Goal: Transaction & Acquisition: Book appointment/travel/reservation

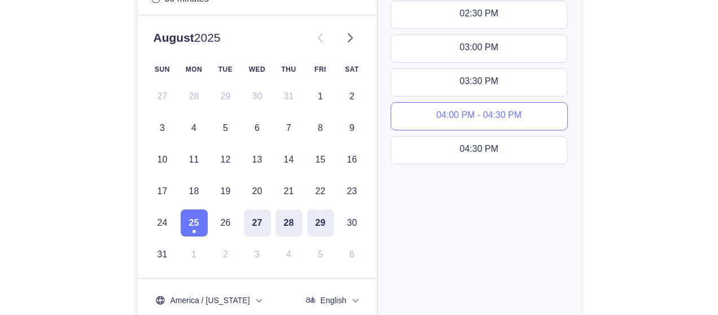
scroll to position [95, 0]
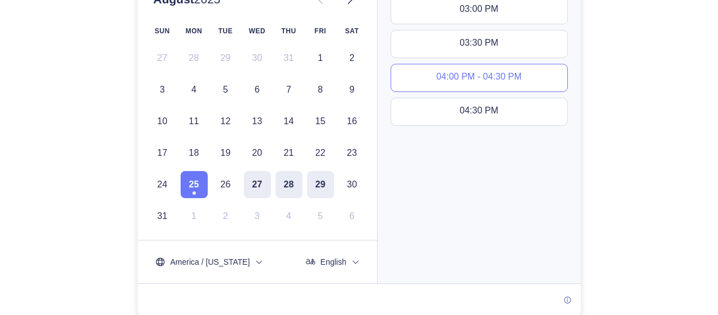
click at [470, 72] on div "04:00 PM - 04:30 PM" at bounding box center [479, 78] width 85 height 12
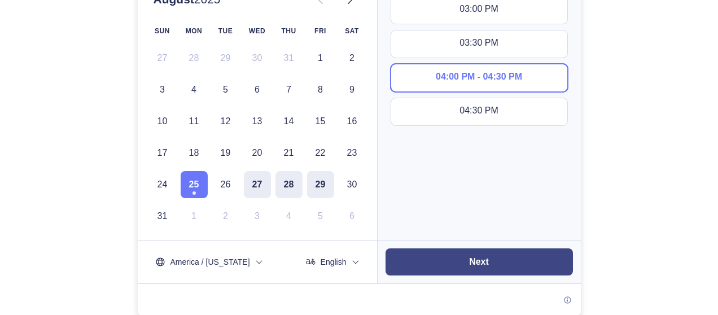
click at [0, 0] on slot "Next" at bounding box center [0, 0] width 0 height 0
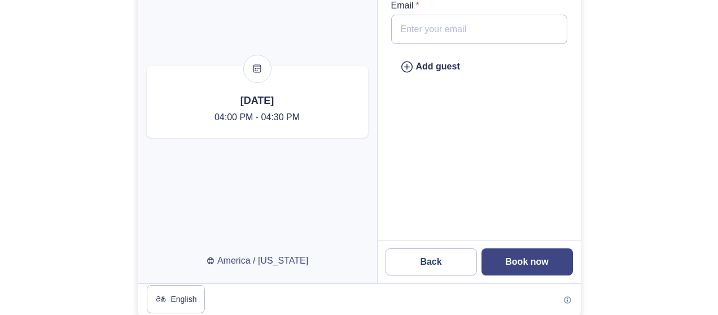
click at [0, 0] on slot "Book now" at bounding box center [0, 0] width 0 height 0
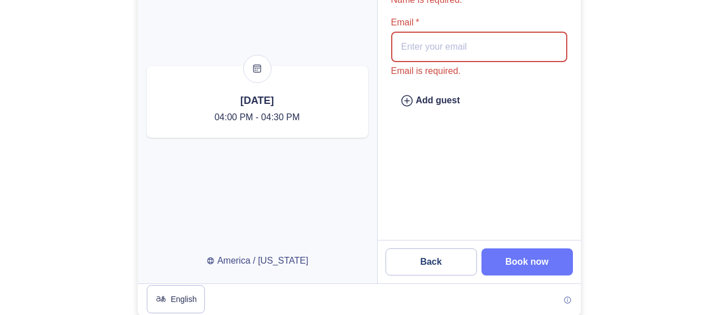
click at [415, 42] on input "Email * Email is required." at bounding box center [479, 47] width 176 height 30
type input "[PERSON_NAME][EMAIL_ADDRESS][DOMAIN_NAME]"
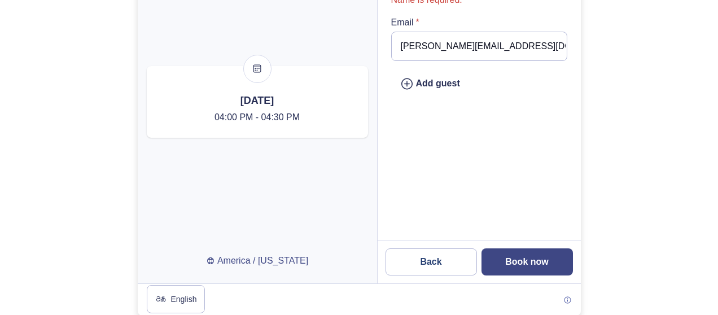
click at [0, 0] on slot "Book now" at bounding box center [0, 0] width 0 height 0
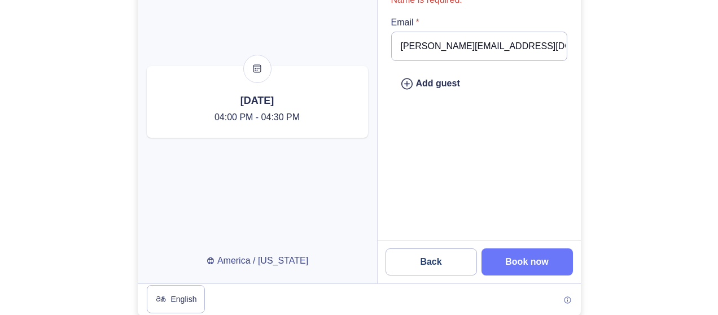
scroll to position [0, 0]
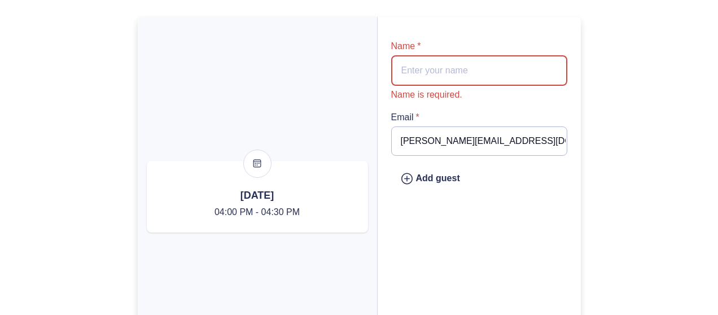
click at [430, 59] on input "Name * Name is required." at bounding box center [479, 70] width 176 height 30
type input "[PERSON_NAME]"
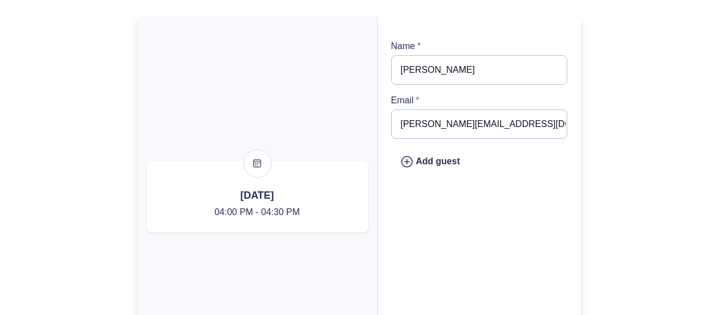
scroll to position [95, 0]
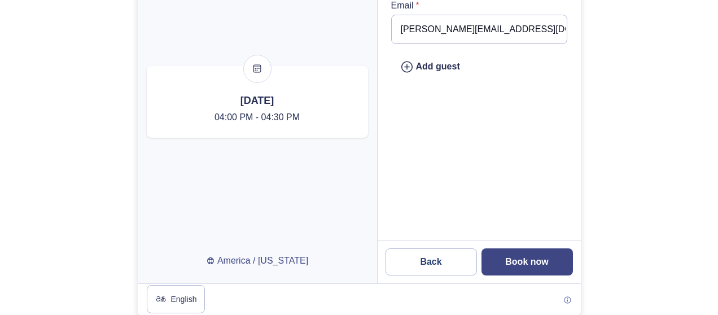
click at [536, 258] on button "Book now" at bounding box center [527, 261] width 91 height 27
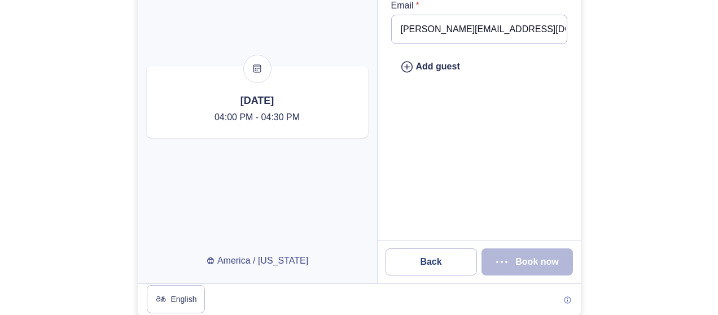
scroll to position [0, 0]
